Goal: Contribute content: Add original content to the website for others to see

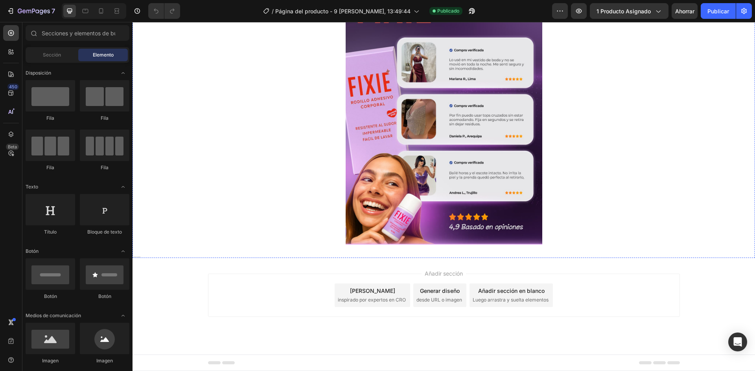
scroll to position [314, 0]
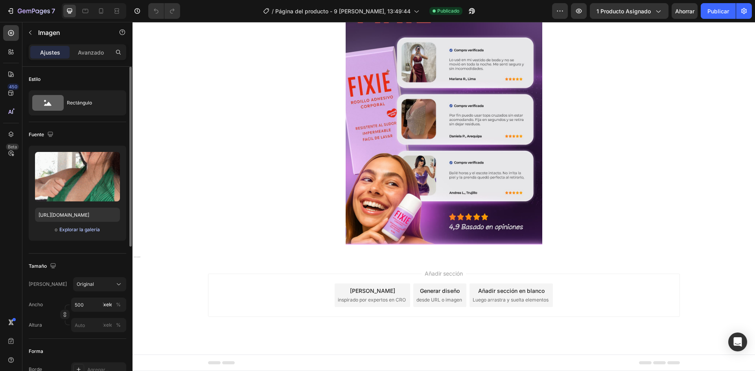
click at [61, 230] on font "Explorar la galería" at bounding box center [79, 230] width 40 height 6
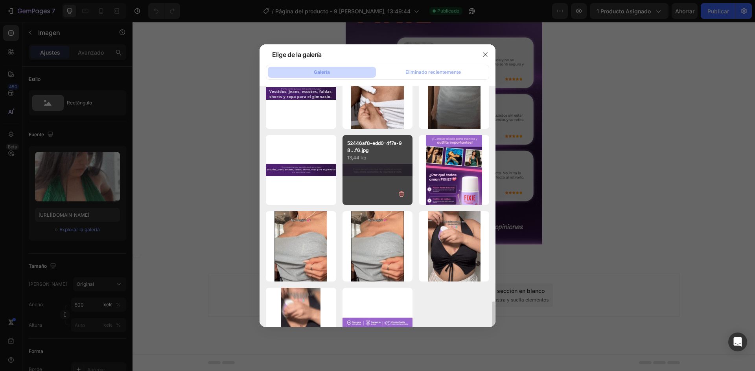
scroll to position [683, 0]
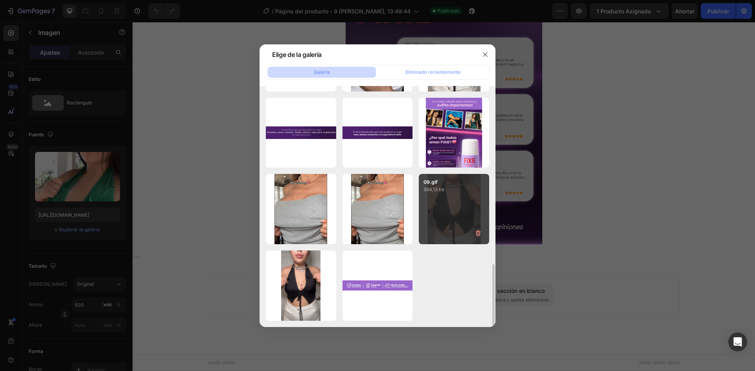
click at [464, 200] on div "09.gif 994,13 kb" at bounding box center [454, 209] width 70 height 70
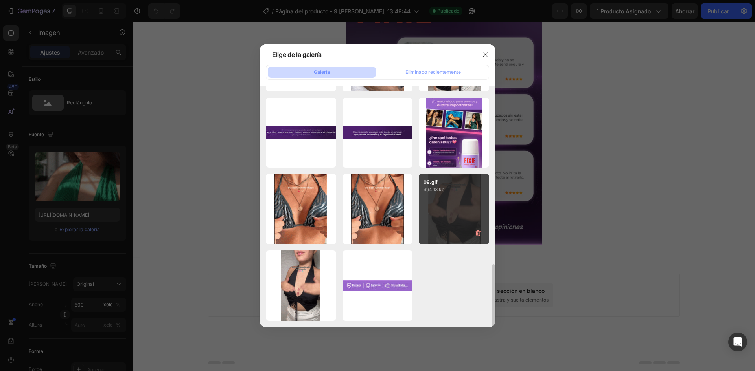
type input "[URL][DOMAIN_NAME]"
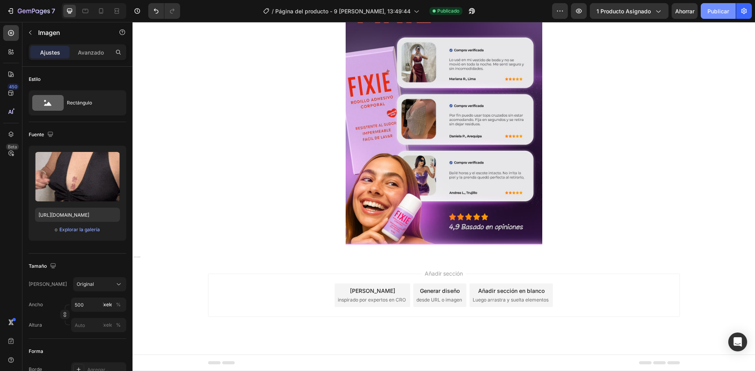
click at [710, 11] on font "Publicar" at bounding box center [718, 11] width 22 height 7
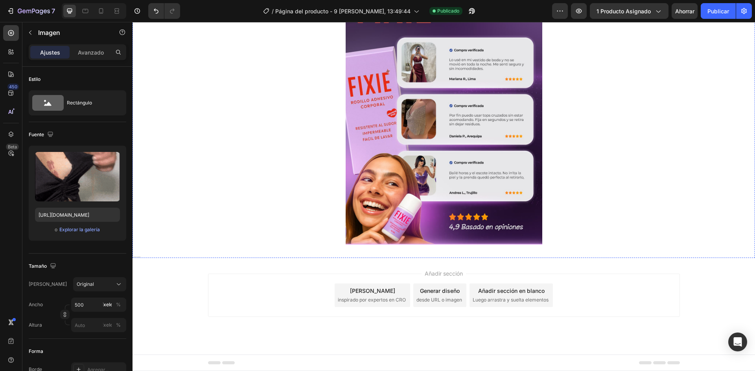
scroll to position [1768, 0]
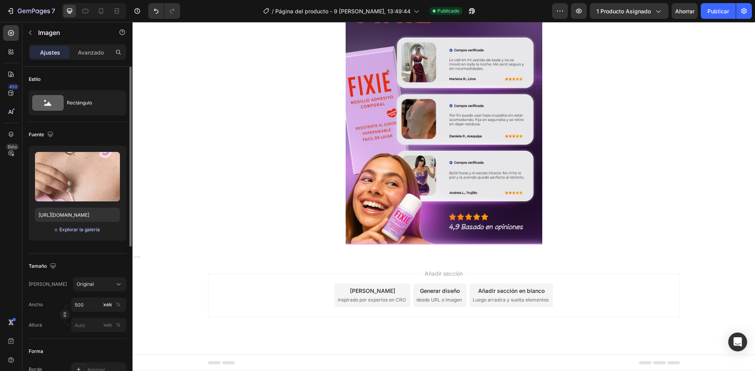
click at [80, 228] on font "Explorar la galería" at bounding box center [79, 230] width 40 height 6
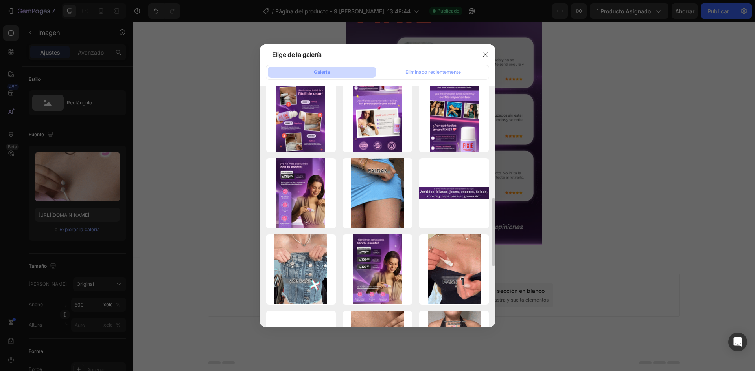
scroll to position [472, 0]
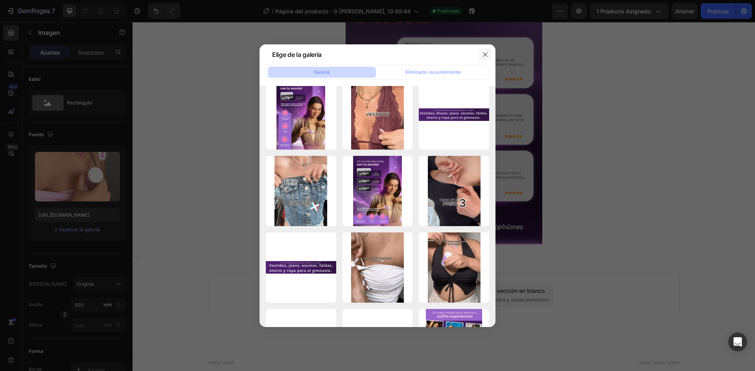
click at [481, 52] on button "button" at bounding box center [485, 54] width 13 height 13
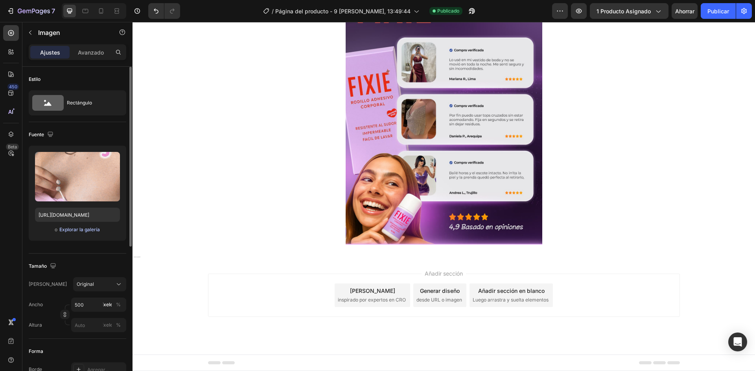
click at [81, 229] on font "Explorar la galería" at bounding box center [79, 230] width 40 height 6
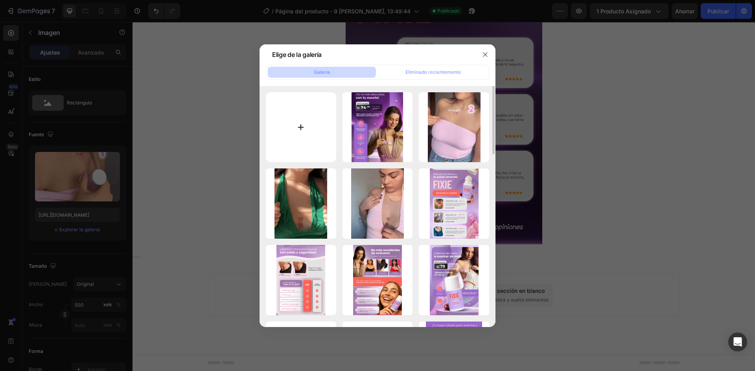
click at [328, 122] on input "file" at bounding box center [301, 127] width 70 height 70
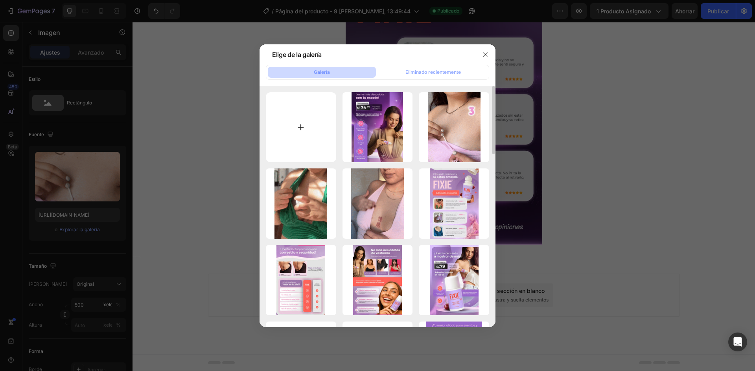
type input "C:\fakepath\0823 (3).gif"
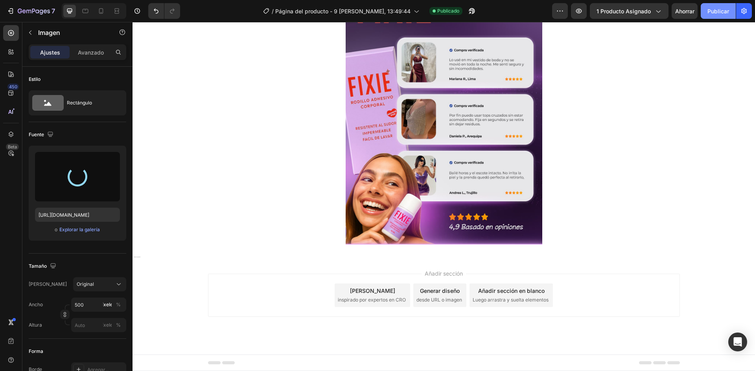
type input "[URL][DOMAIN_NAME]"
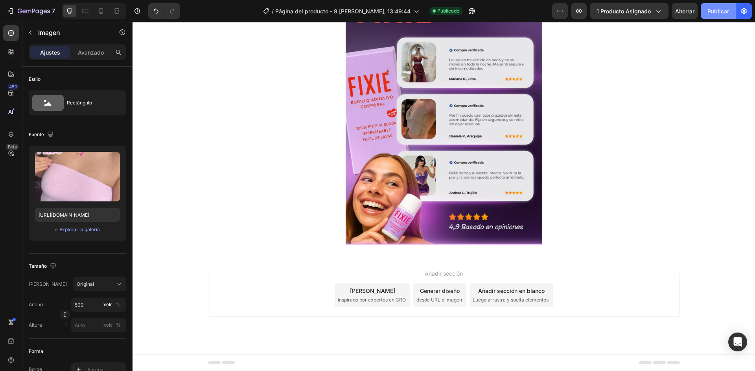
click at [723, 8] on font "Publicar" at bounding box center [718, 11] width 22 height 7
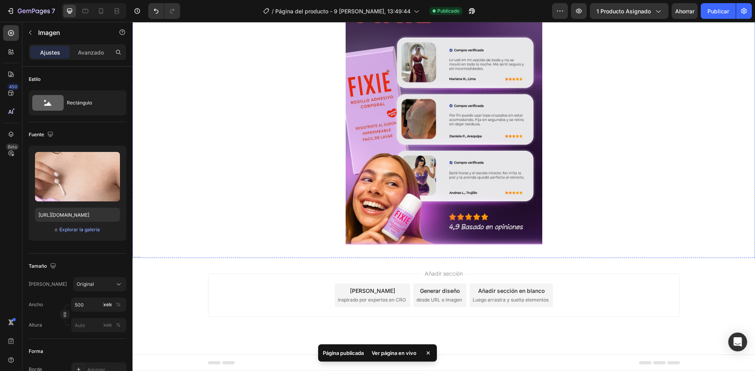
scroll to position [813, 0]
